Goal: Task Accomplishment & Management: Use online tool/utility

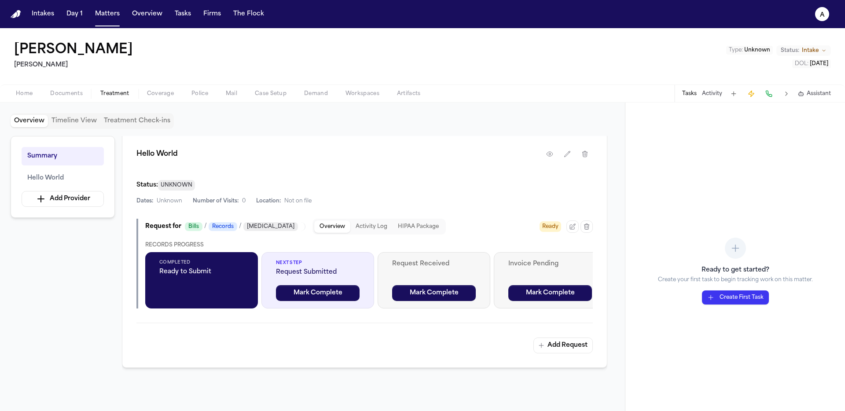
scroll to position [189, 0]
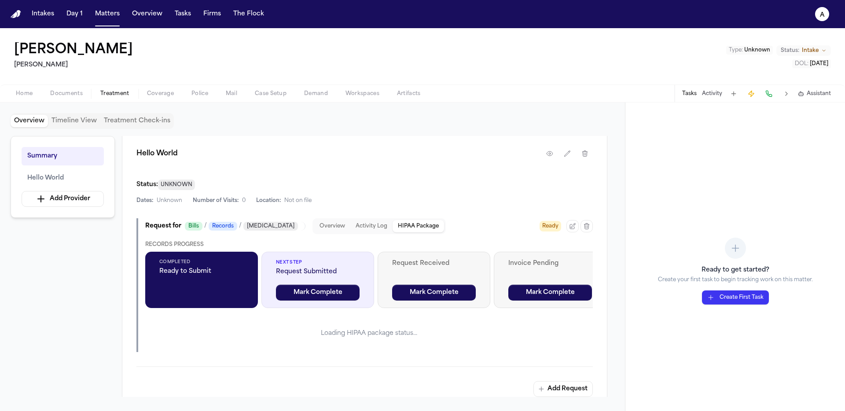
click at [411, 227] on button "HIPAA Package" at bounding box center [419, 226] width 52 height 12
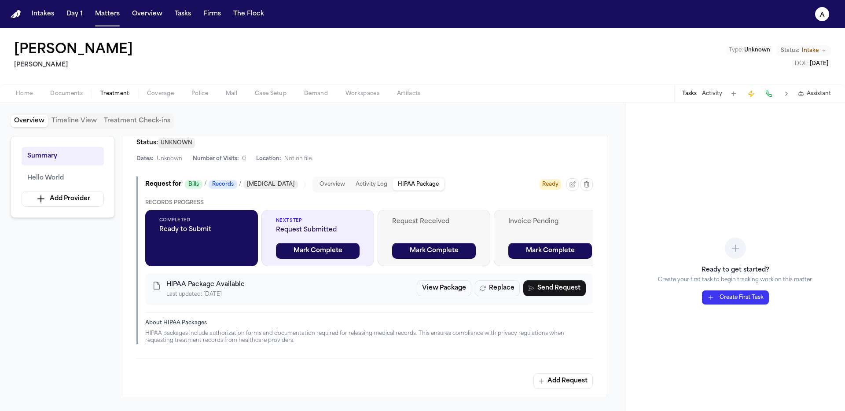
scroll to position [230, 0]
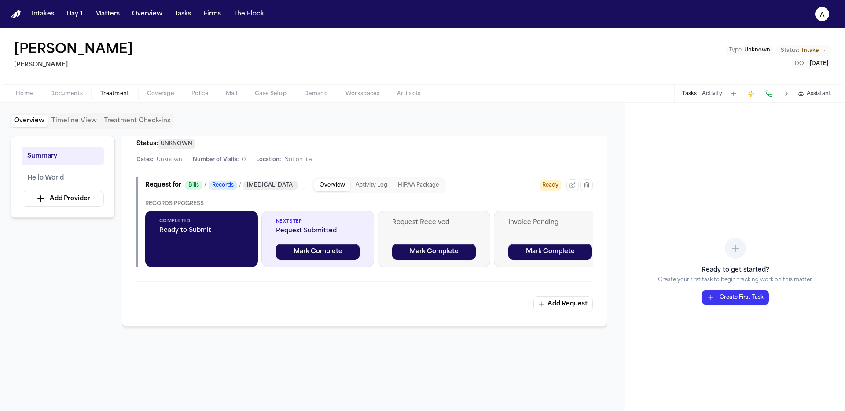
click at [314, 185] on button "Overview" at bounding box center [332, 185] width 36 height 12
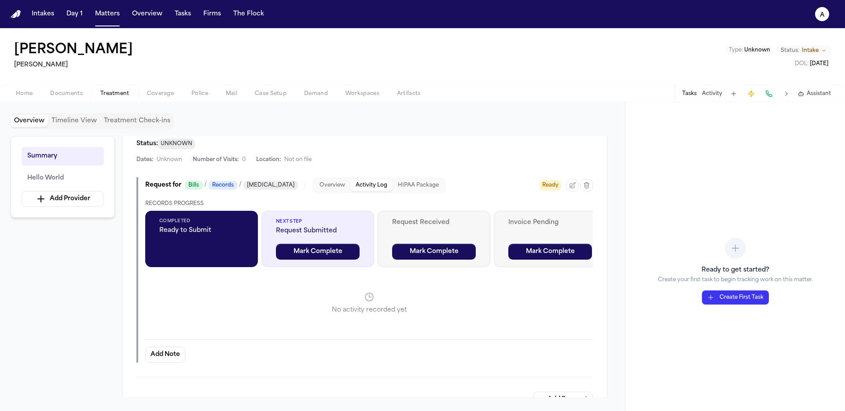
click at [351, 185] on button "Activity Log" at bounding box center [372, 185] width 42 height 12
click at [398, 185] on button "HIPAA Package" at bounding box center [419, 185] width 52 height 12
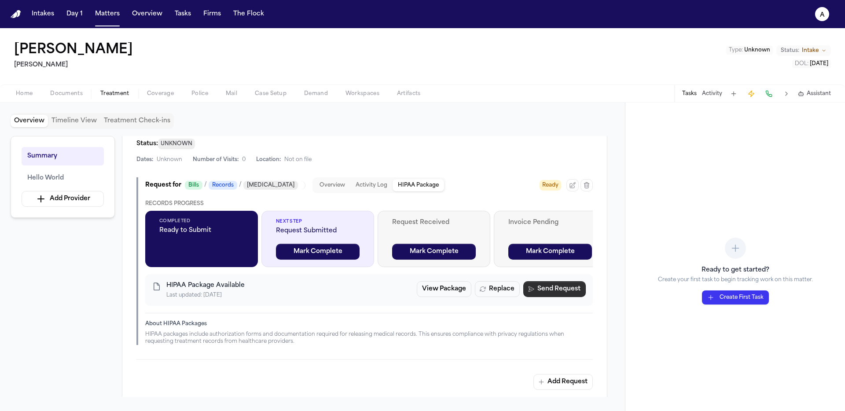
click at [560, 292] on button "Send Request" at bounding box center [555, 289] width 63 height 16
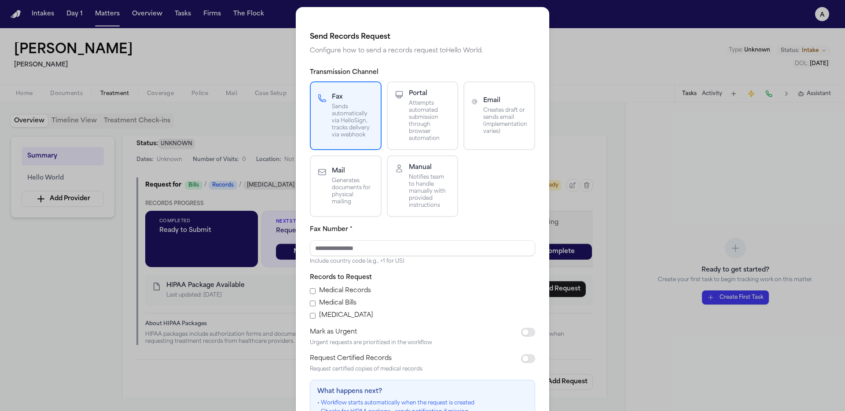
click at [472, 133] on div "Email Creates draft or sends email (implementation varies)" at bounding box center [500, 115] width 56 height 39
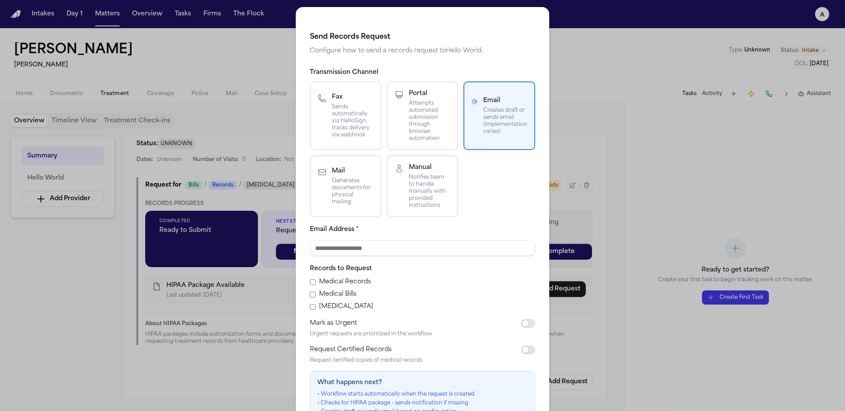
click at [319, 171] on icon "button" at bounding box center [322, 172] width 9 height 9
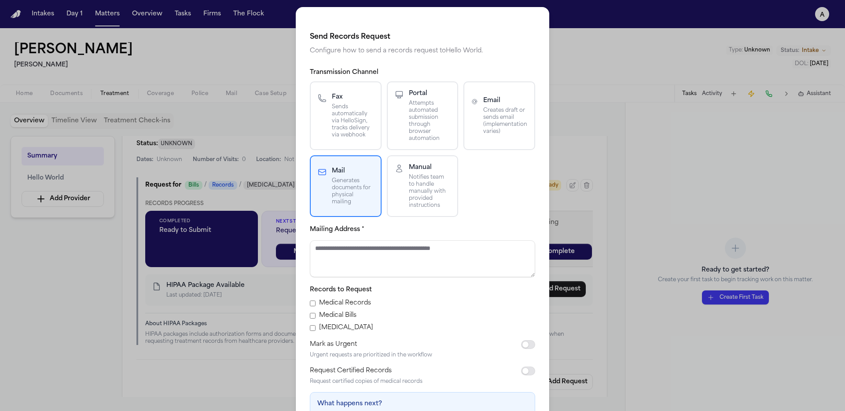
click at [414, 170] on h4 "Manual" at bounding box center [430, 167] width 42 height 9
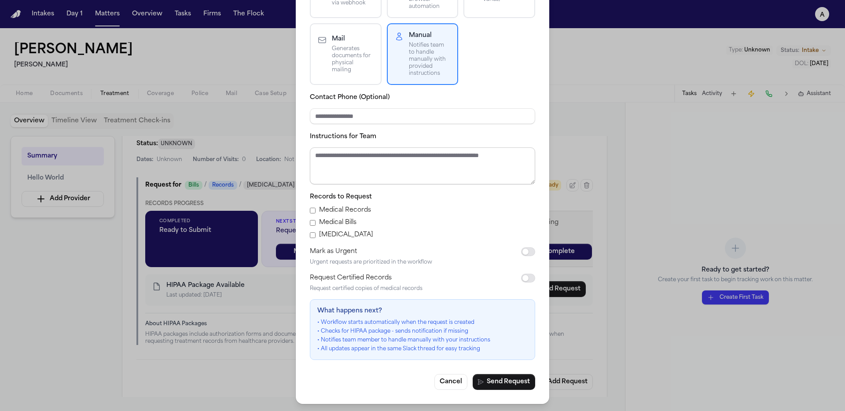
scroll to position [0, 0]
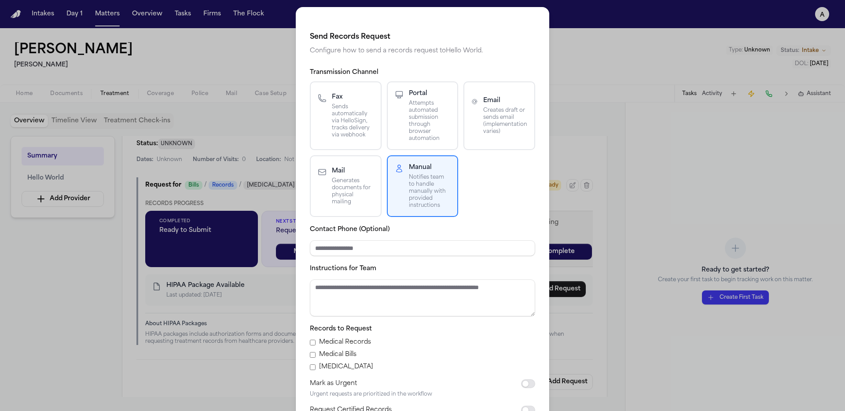
click at [344, 115] on p "Sends automatically via HelloSign, tracks delivery via webhook" at bounding box center [353, 120] width 42 height 35
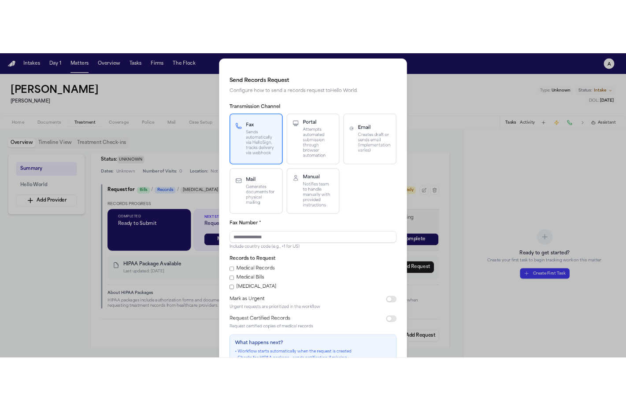
scroll to position [89, 0]
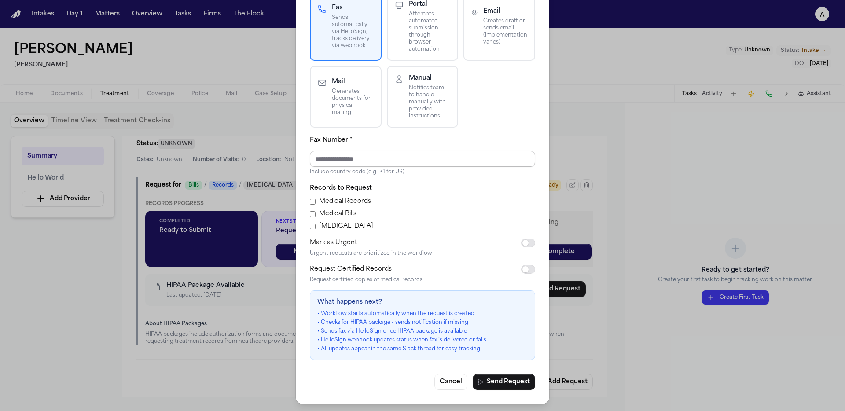
click at [361, 163] on input "Fax Number *" at bounding box center [422, 159] width 225 height 16
type input "**"
type input "**********"
click at [503, 362] on button "Send Request" at bounding box center [504, 382] width 63 height 16
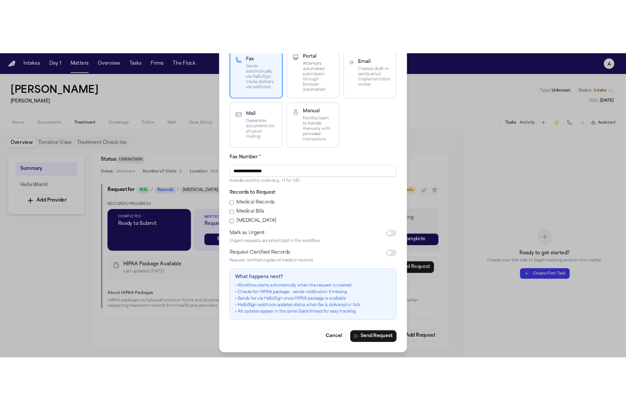
scroll to position [239, 0]
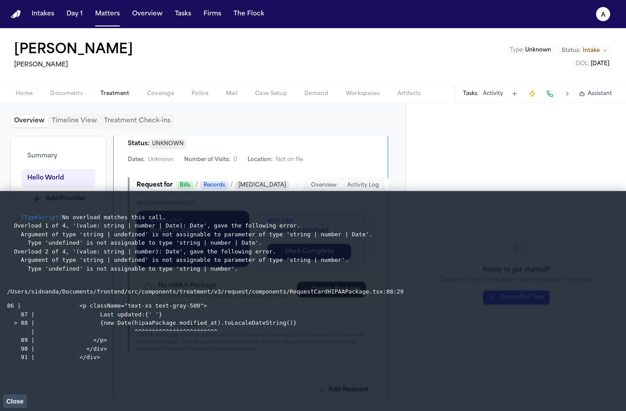
drag, startPoint x: 306, startPoint y: 326, endPoint x: 25, endPoint y: 218, distance: 300.5
click at [25, 218] on li "[TypeScript] No overload matches this call. Overload 1 of 4, '(value: string | …" at bounding box center [313, 283] width 612 height 158
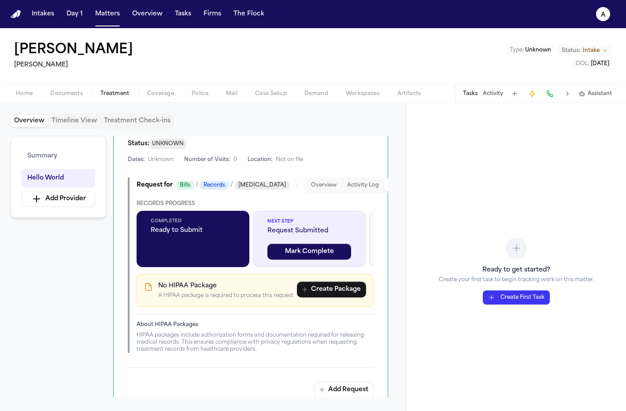
scroll to position [329, 0]
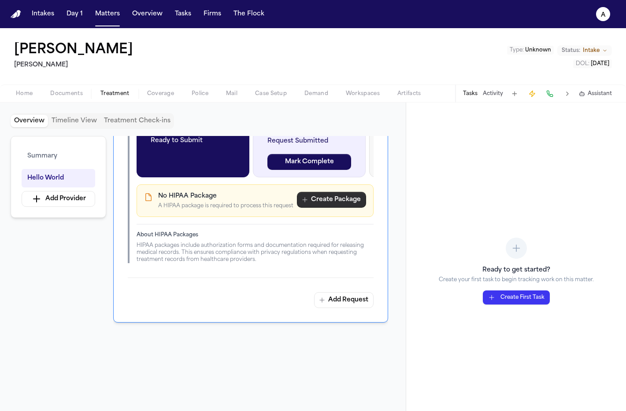
click at [339, 199] on button "Create Package" at bounding box center [331, 200] width 69 height 16
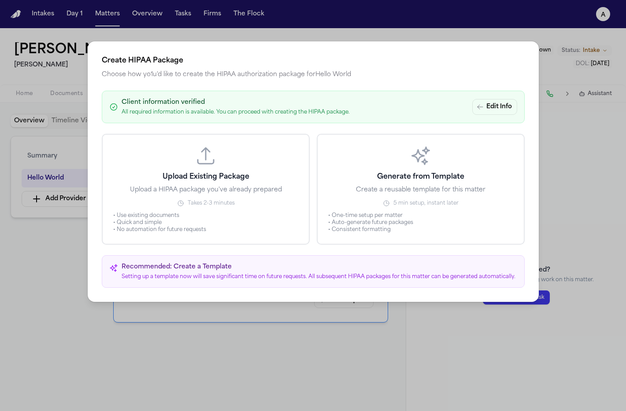
click at [419, 167] on button "Generate from Template Create a reusable template for this matter 5 min setup, …" at bounding box center [421, 189] width 208 height 111
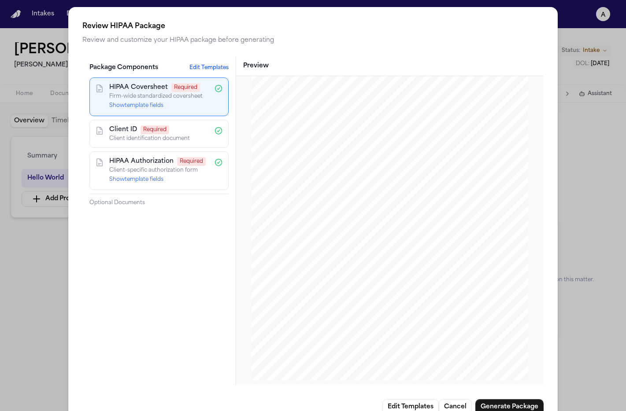
scroll to position [373, 0]
click at [506, 362] on button "Generate Package" at bounding box center [509, 407] width 68 height 16
click at [502, 362] on button "Generate Package" at bounding box center [509, 407] width 68 height 16
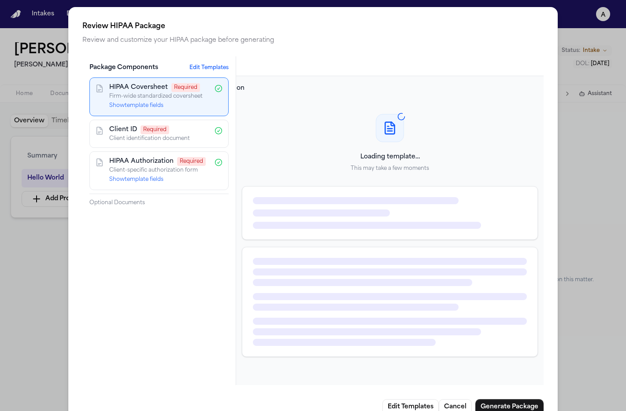
scroll to position [674, 0]
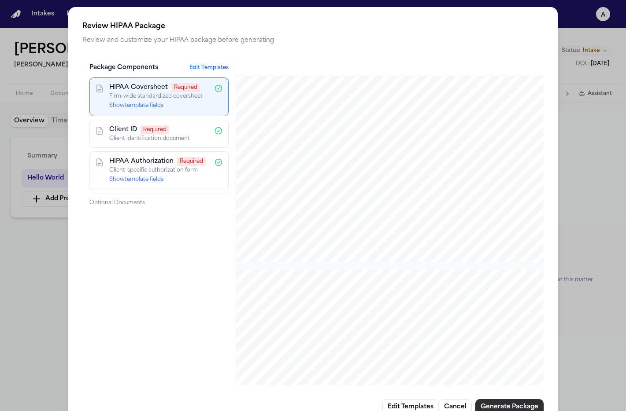
click at [506, 362] on button "Generate Package" at bounding box center [509, 407] width 68 height 16
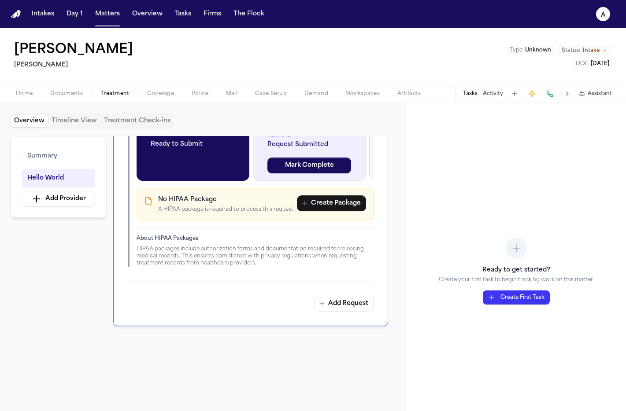
scroll to position [311, 0]
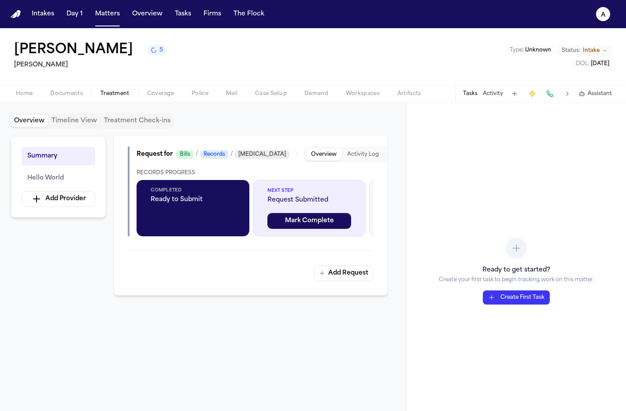
scroll to position [219, 0]
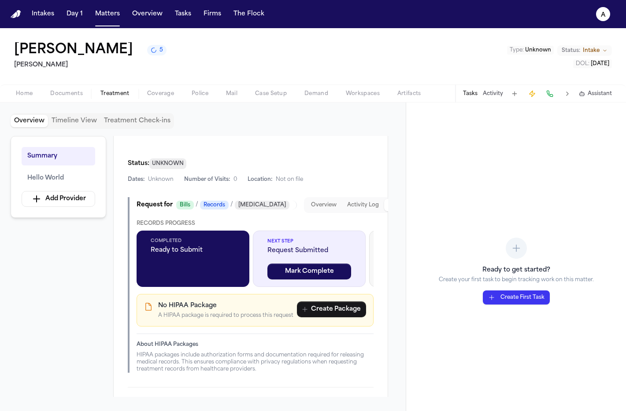
click at [384, 209] on button "HIPAA Package" at bounding box center [410, 205] width 52 height 12
click at [337, 318] on button "Create Package" at bounding box center [331, 310] width 69 height 16
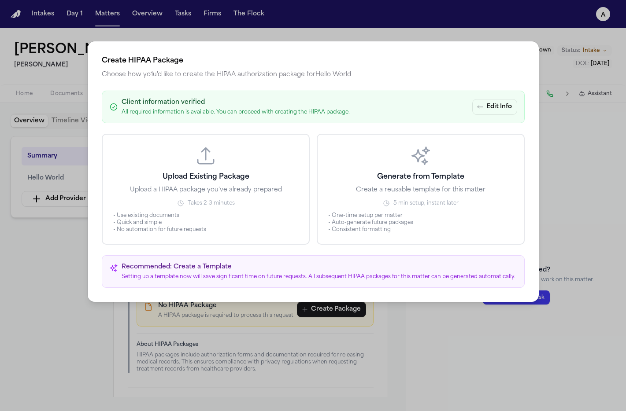
click at [410, 189] on p "Create a reusable template for this matter" at bounding box center [420, 190] width 129 height 9
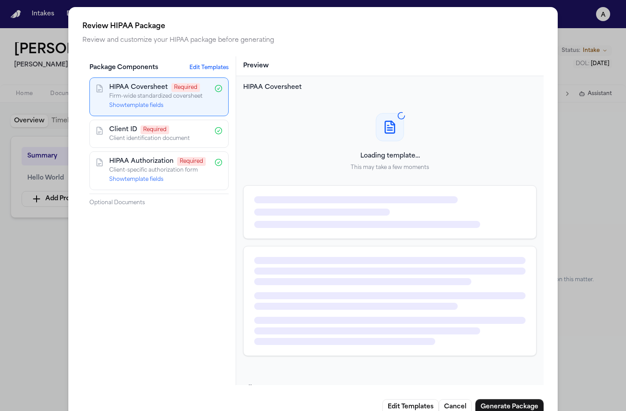
click at [180, 89] on span "Required" at bounding box center [185, 87] width 29 height 9
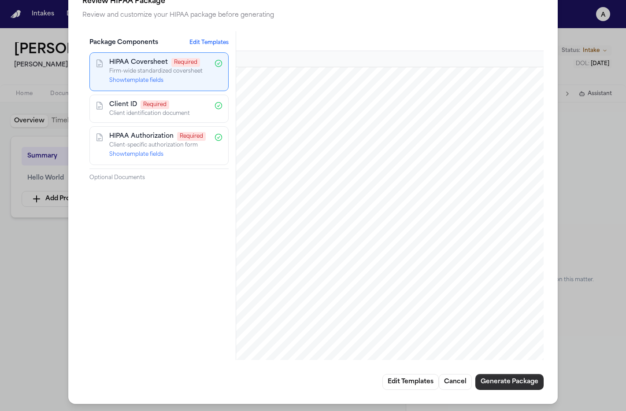
click at [510, 385] on button "Generate Package" at bounding box center [509, 382] width 68 height 16
click at [497, 385] on button "Generate Package" at bounding box center [509, 382] width 68 height 16
click at [158, 99] on div "Client ID Required Client identification document" at bounding box center [158, 109] width 139 height 28
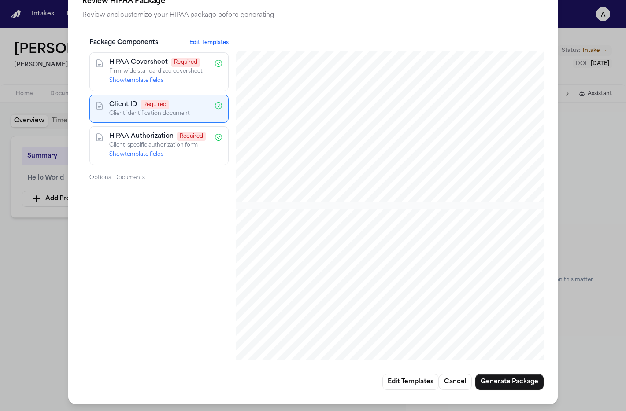
click at [176, 148] on p "Client-specific authorization form" at bounding box center [159, 145] width 100 height 7
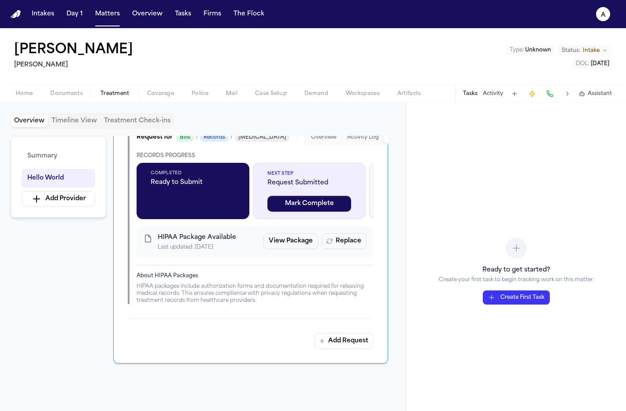
scroll to position [0, 0]
